Goal: Task Accomplishment & Management: Manage account settings

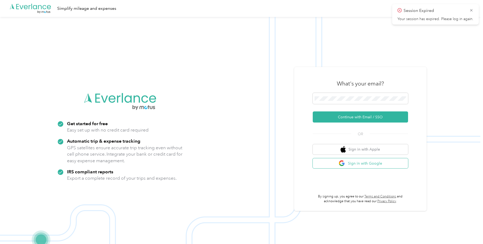
click at [351, 165] on button "Sign in with Google" at bounding box center [360, 163] width 95 height 10
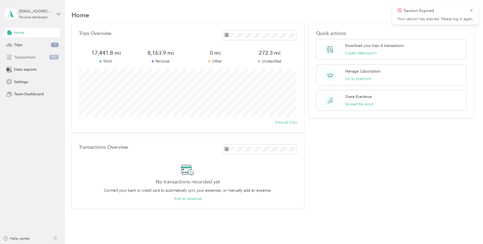
click at [28, 58] on span "Transactions" at bounding box center [24, 58] width 21 height 6
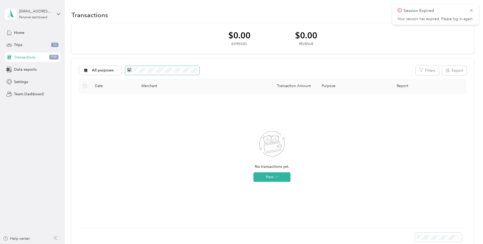
click at [175, 74] on span at bounding box center [162, 70] width 74 height 9
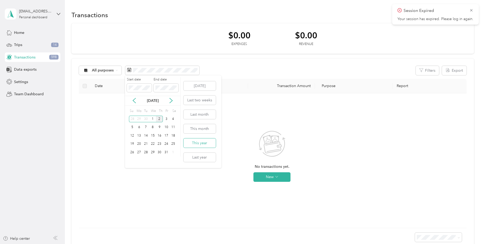
click at [207, 147] on button "This year" at bounding box center [199, 142] width 32 height 9
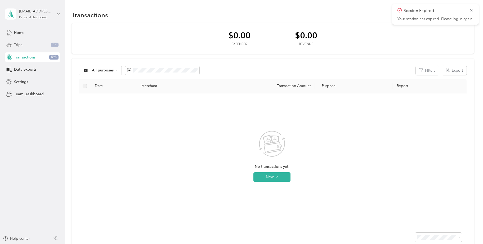
click at [19, 48] on div "Trips 14" at bounding box center [33, 45] width 56 height 10
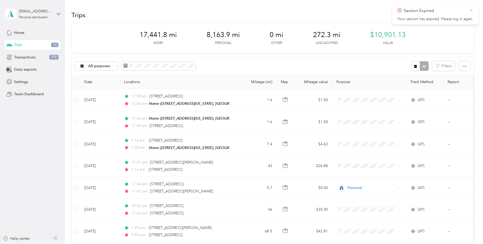
click at [471, 10] on icon at bounding box center [471, 10] width 4 height 5
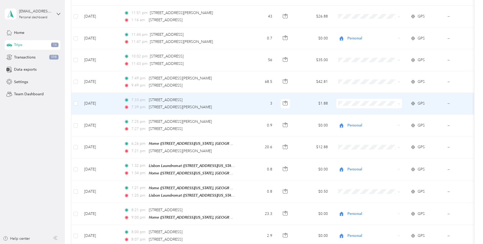
scroll to position [159, 0]
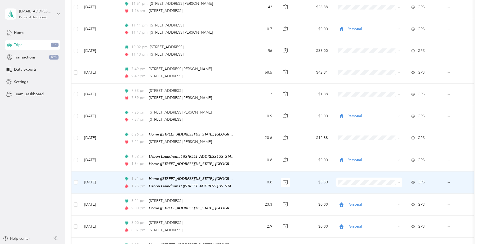
click at [380, 183] on span at bounding box center [369, 183] width 66 height 10
click at [358, 117] on span "Personal" at bounding box center [373, 115] width 49 height 6
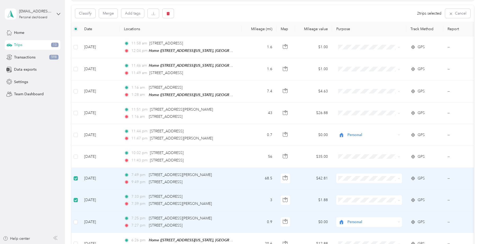
scroll to position [0, 0]
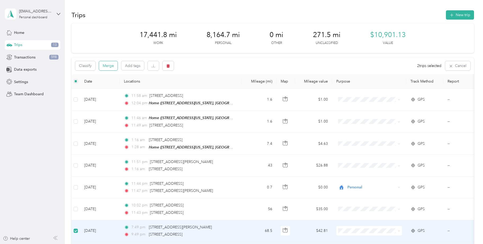
click at [106, 66] on button "Merge" at bounding box center [108, 65] width 19 height 9
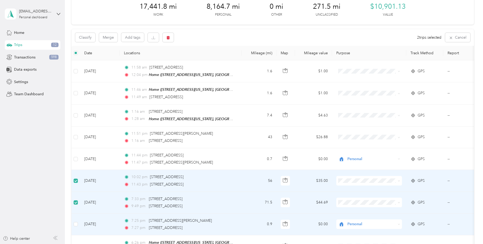
scroll to position [26, 0]
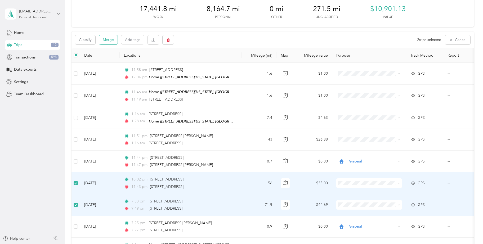
click at [110, 42] on button "Merge" at bounding box center [108, 39] width 19 height 9
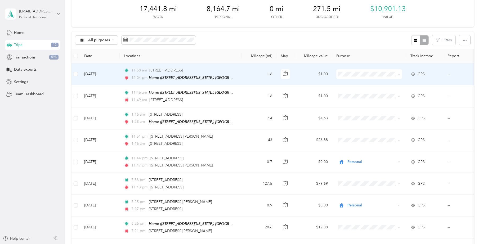
click at [359, 92] on span "Personal" at bounding box center [373, 93] width 49 height 6
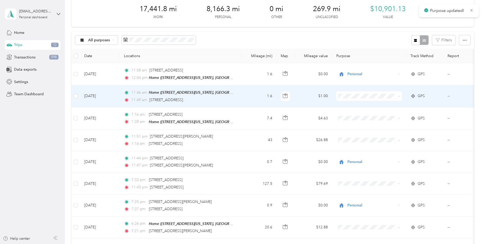
click at [359, 115] on span "Personal" at bounding box center [373, 115] width 49 height 6
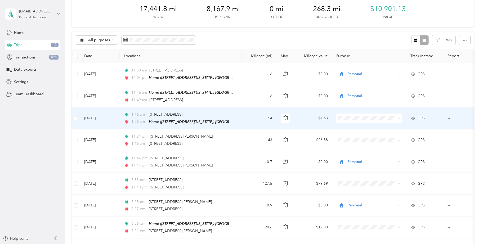
click at [348, 138] on li "Personal" at bounding box center [369, 136] width 66 height 9
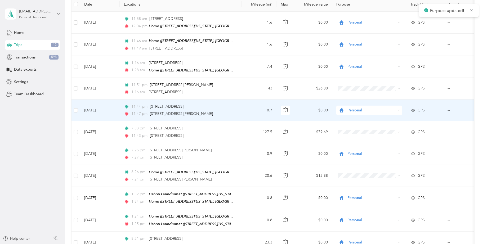
scroll to position [79, 0]
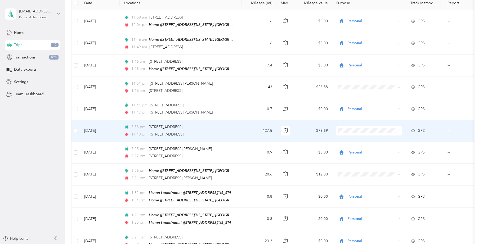
click at [355, 167] on span "Uber" at bounding box center [373, 168] width 49 height 6
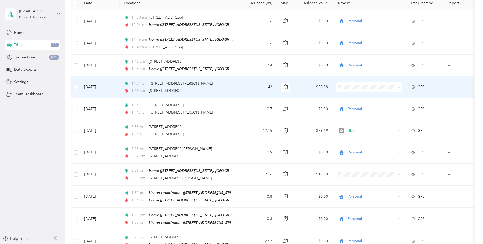
click at [357, 123] on span "Uber" at bounding box center [373, 124] width 49 height 6
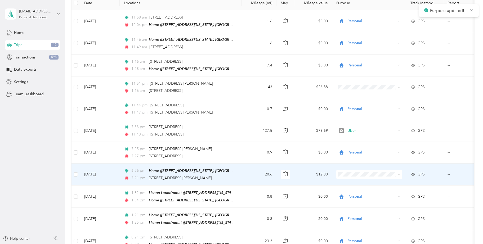
click at [357, 176] on span at bounding box center [369, 175] width 66 height 10
click at [363, 116] on span "Doordash" at bounding box center [373, 117] width 49 height 6
